Goal: Information Seeking & Learning: Understand process/instructions

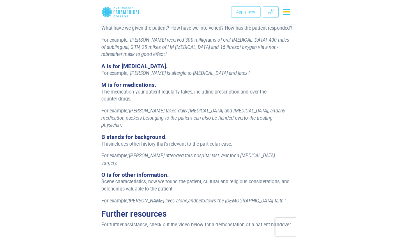
scroll to position [626, 0]
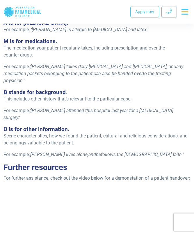
click at [65, 108] on span "‘[PERSON_NAME] attended this hospital last year for a [MEDICAL_DATA] surgery.’" at bounding box center [88, 114] width 170 height 13
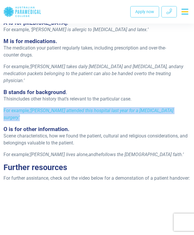
click at [65, 108] on span "‘[PERSON_NAME] attended this hospital last year for a [MEDICAL_DATA] surgery.’" at bounding box center [88, 114] width 170 height 13
click at [84, 108] on span "‘[PERSON_NAME] attended this hospital last year for a [MEDICAL_DATA] surgery.’" at bounding box center [88, 114] width 170 height 13
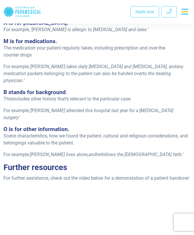
click at [73, 108] on span "‘[PERSON_NAME] attended this hospital last year for a [MEDICAL_DATA] surgery.’" at bounding box center [88, 114] width 170 height 13
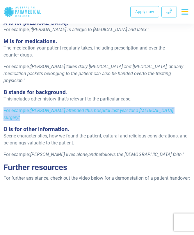
click at [73, 108] on span "‘[PERSON_NAME] attended this hospital last year for a [MEDICAL_DATA] surgery.’" at bounding box center [88, 114] width 170 height 13
click at [87, 108] on span "‘[PERSON_NAME] attended this hospital last year for a [MEDICAL_DATA] surgery.’" at bounding box center [88, 114] width 170 height 13
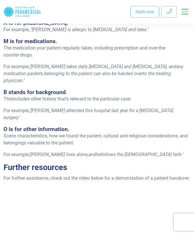
click at [85, 96] on span "includes other history that’s relevant to the particular case." at bounding box center [72, 99] width 119 height 6
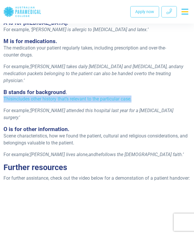
click at [85, 96] on span "includes other history that’s relevant to the particular case." at bounding box center [72, 99] width 119 height 6
click at [72, 96] on span "includes other history that’s relevant to the particular case." at bounding box center [72, 99] width 119 height 6
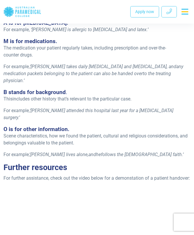
click at [110, 107] on p "For example, ‘[PERSON_NAME] attended this hospital last year for a [MEDICAL_DAT…" at bounding box center [96, 114] width 187 height 14
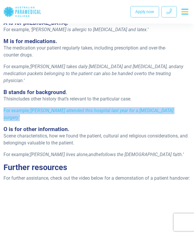
click at [110, 107] on p "For example, ‘[PERSON_NAME] attended this hospital last year for a [MEDICAL_DAT…" at bounding box center [96, 114] width 187 height 14
click at [93, 108] on span "‘[PERSON_NAME] attended this hospital last year for a [MEDICAL_DATA] surgery.’" at bounding box center [88, 114] width 170 height 13
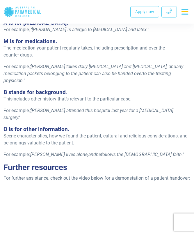
click at [60, 132] on p "Scene characteristics, how we found the patient, cultural and religious conside…" at bounding box center [96, 139] width 187 height 14
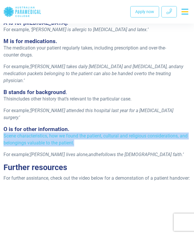
click at [60, 132] on p "Scene characteristics, how we found the patient, cultural and religious conside…" at bounding box center [96, 139] width 187 height 14
click at [78, 132] on p "Scene characteristics, how we found the patient, cultural and religious conside…" at bounding box center [96, 139] width 187 height 14
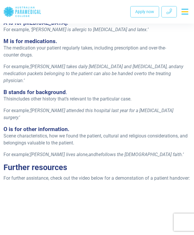
click at [67, 132] on p "Scene characteristics, how we found the patient, cultural and religious conside…" at bounding box center [96, 139] width 187 height 14
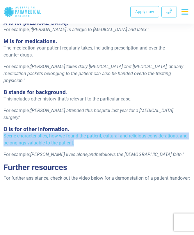
click at [67, 132] on p "Scene characteristics, how we found the patient, cultural and religious conside…" at bounding box center [96, 139] width 187 height 14
click at [79, 132] on p "Scene characteristics, how we found the patient, cultural and religious conside…" at bounding box center [96, 139] width 187 height 14
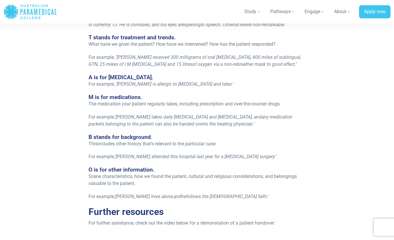
click at [194, 77] on h4 "A is for [MEDICAL_DATA]." at bounding box center [196, 77] width 217 height 7
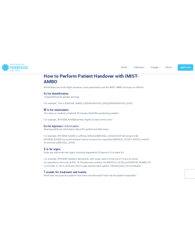
scroll to position [440, 0]
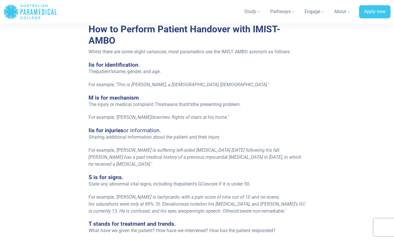
drag, startPoint x: 157, startPoint y: 64, endPoint x: 172, endPoint y: 32, distance: 35.1
click at [157, 64] on div "Re-published [DATE]. If you work in emergency health, the term IMIST AMBO will …" at bounding box center [197, 54] width 224 height 729
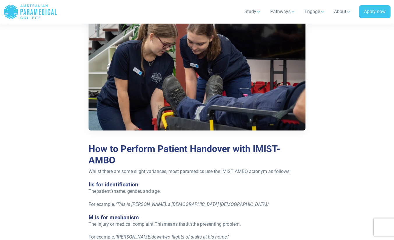
scroll to position [298, 0]
